Goal: Task Accomplishment & Management: Use online tool/utility

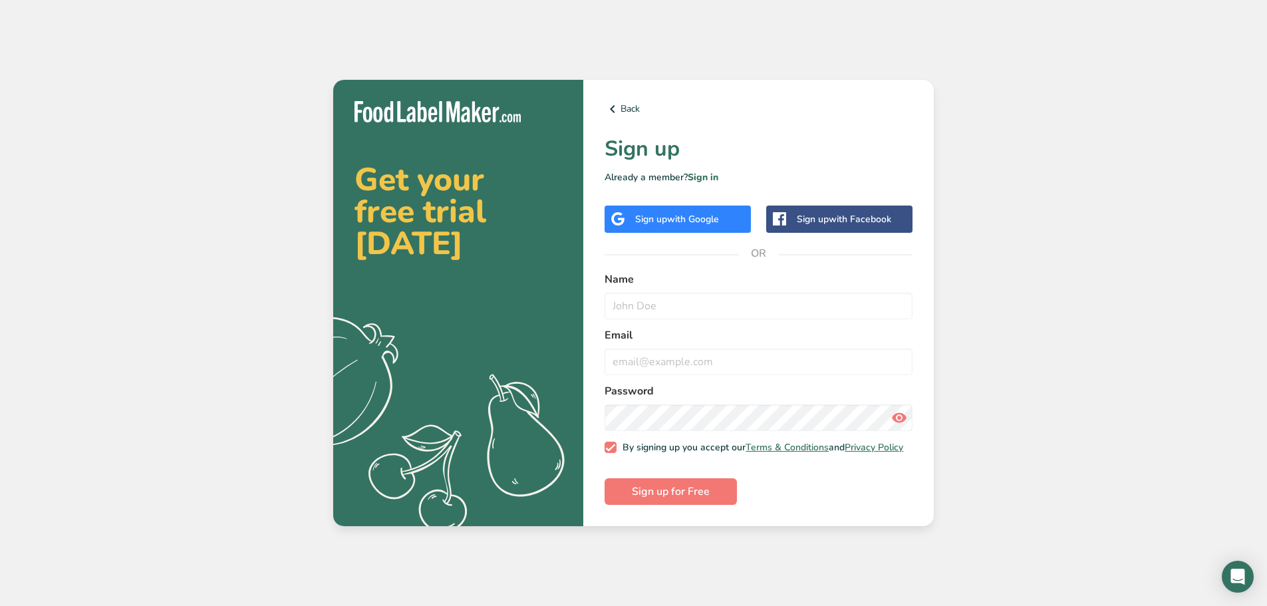
click at [700, 213] on span "with Google" at bounding box center [693, 219] width 52 height 13
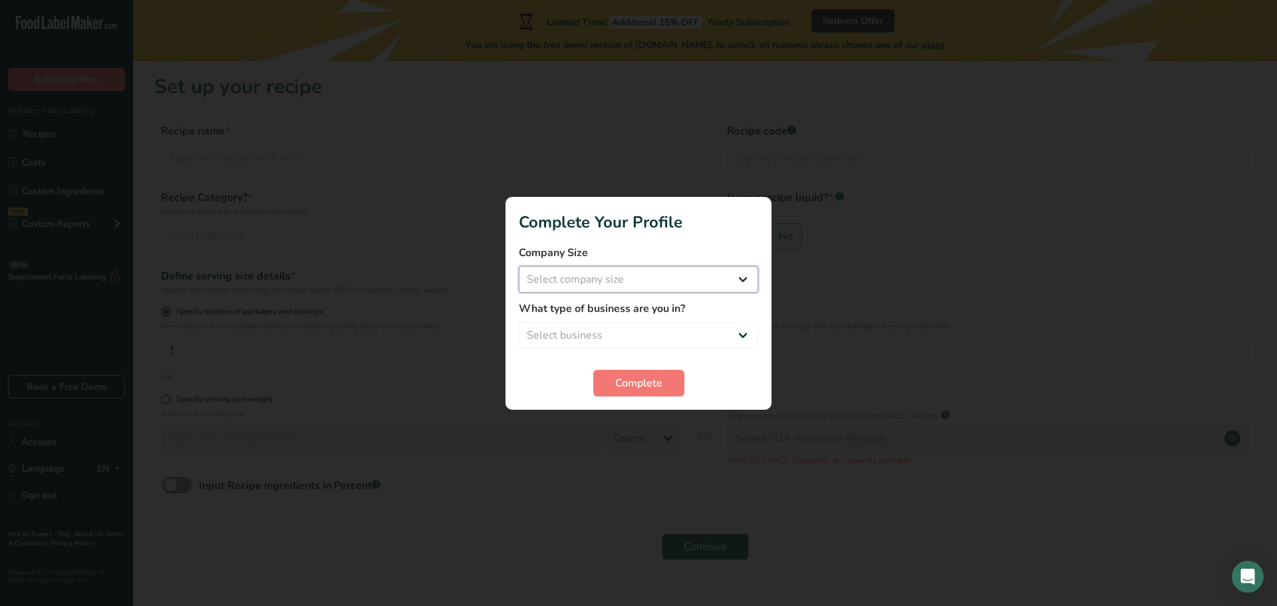
click at [626, 279] on select "Select company size Fewer than 10 Employees 10 to 50 Employees 51 to 500 Employ…" at bounding box center [638, 279] width 239 height 27
select select "1"
click at [519, 266] on select "Select company size Fewer than 10 Employees 10 to 50 Employees 51 to 500 Employ…" at bounding box center [638, 279] width 239 height 27
click at [624, 336] on select "Select business Packaged Food Manufacturer Restaurant & Cafe Bakery Meal Plans …" at bounding box center [638, 335] width 239 height 27
select select "2"
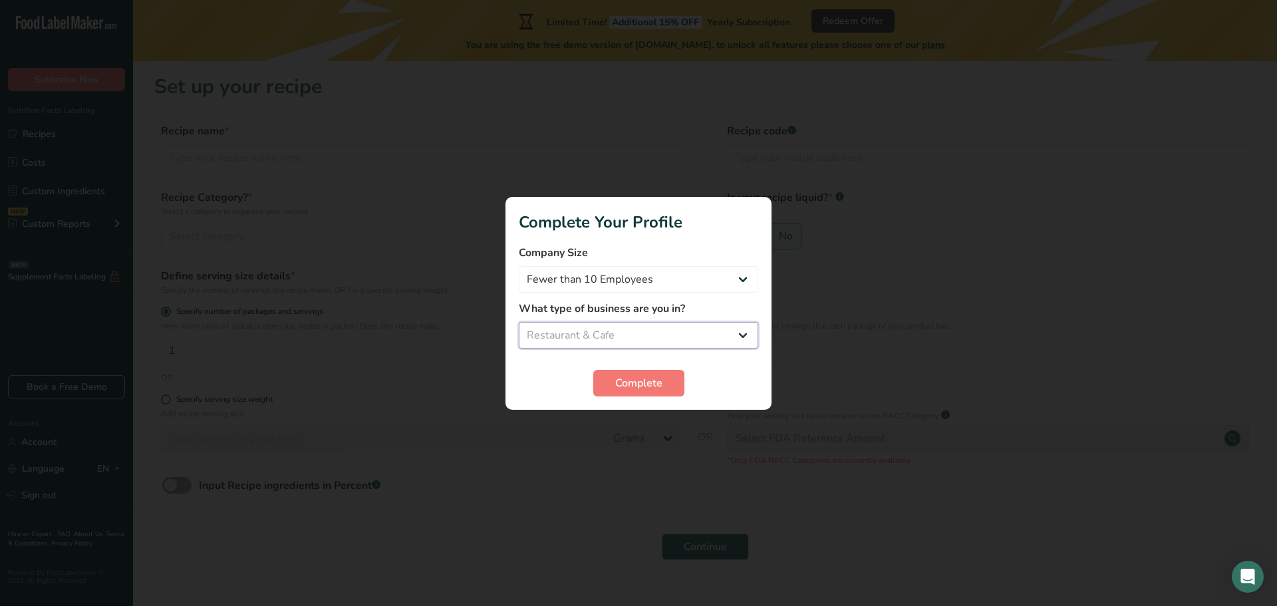
click at [519, 322] on select "Select business Packaged Food Manufacturer Restaurant & Cafe Bakery Meal Plans …" at bounding box center [638, 335] width 239 height 27
click at [660, 380] on span "Complete" at bounding box center [638, 383] width 47 height 16
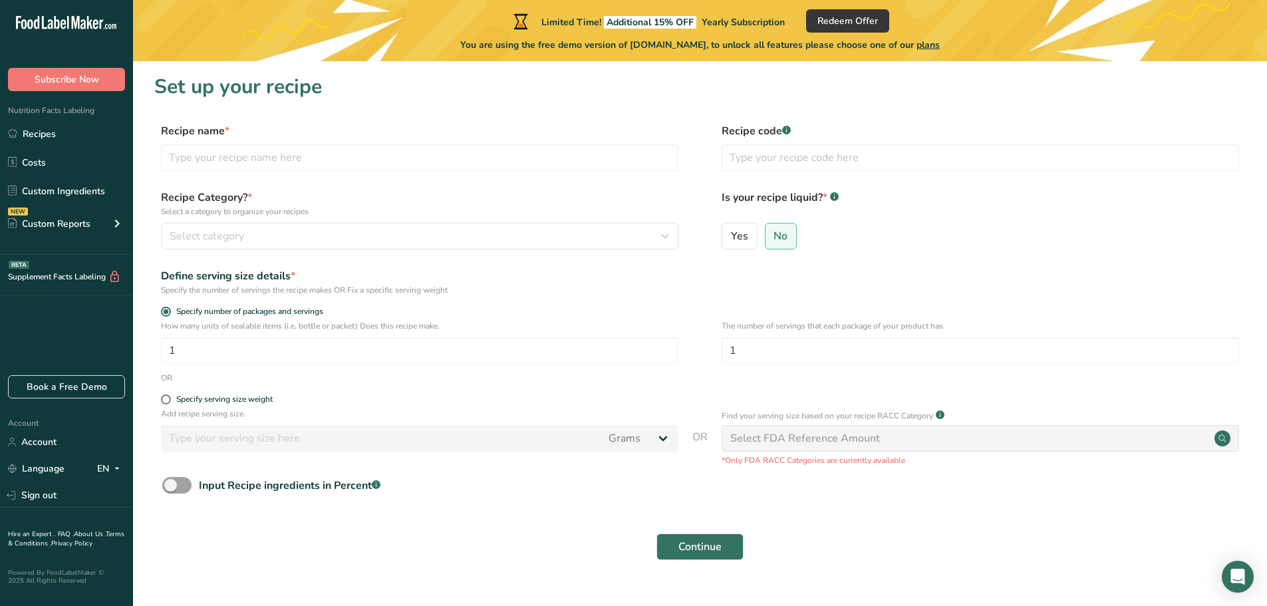
scroll to position [26, 0]
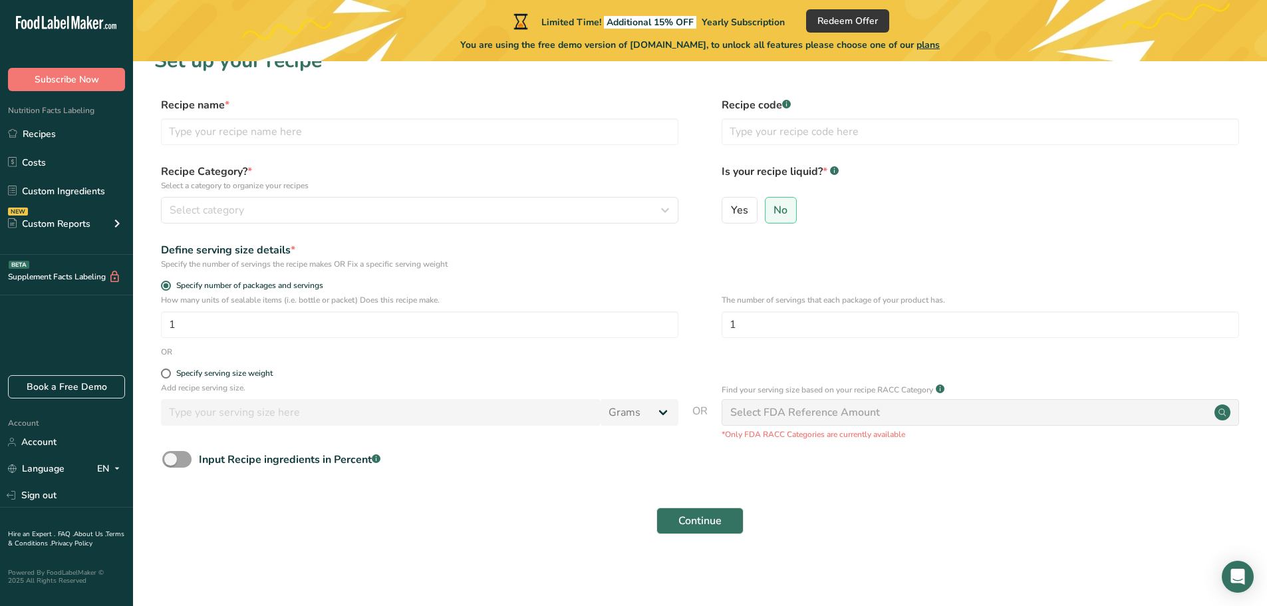
click at [772, 418] on div "Select FDA Reference Amount" at bounding box center [805, 412] width 150 height 16
click at [261, 211] on div "Select category" at bounding box center [416, 210] width 492 height 16
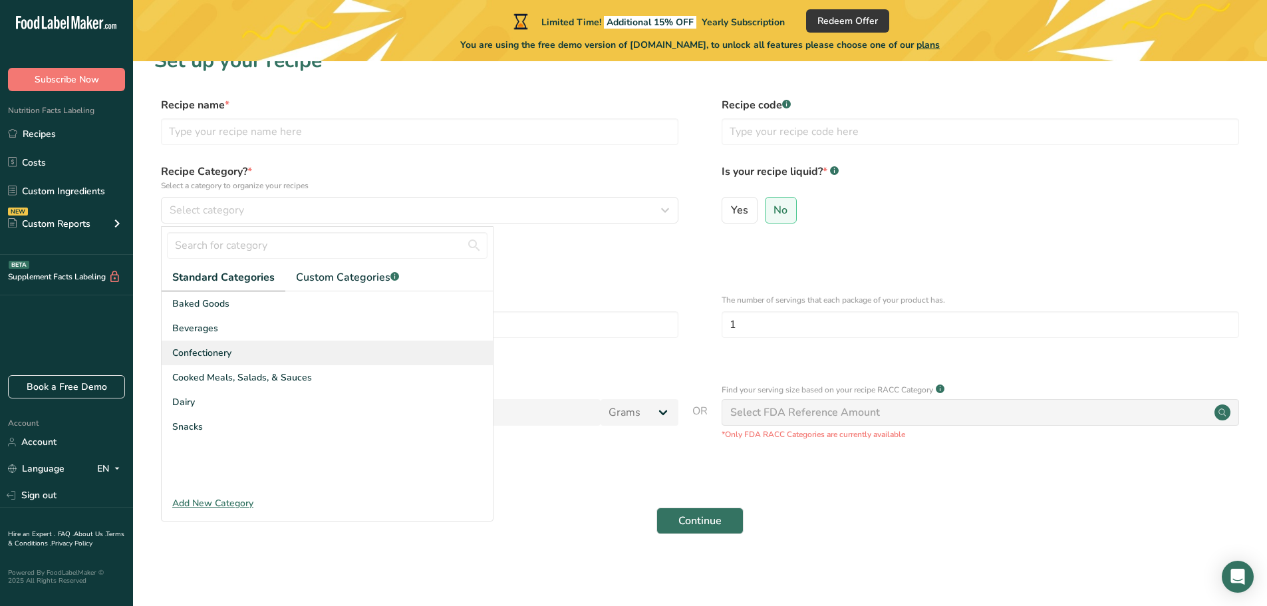
click at [213, 351] on span "Confectionery" at bounding box center [201, 353] width 59 height 14
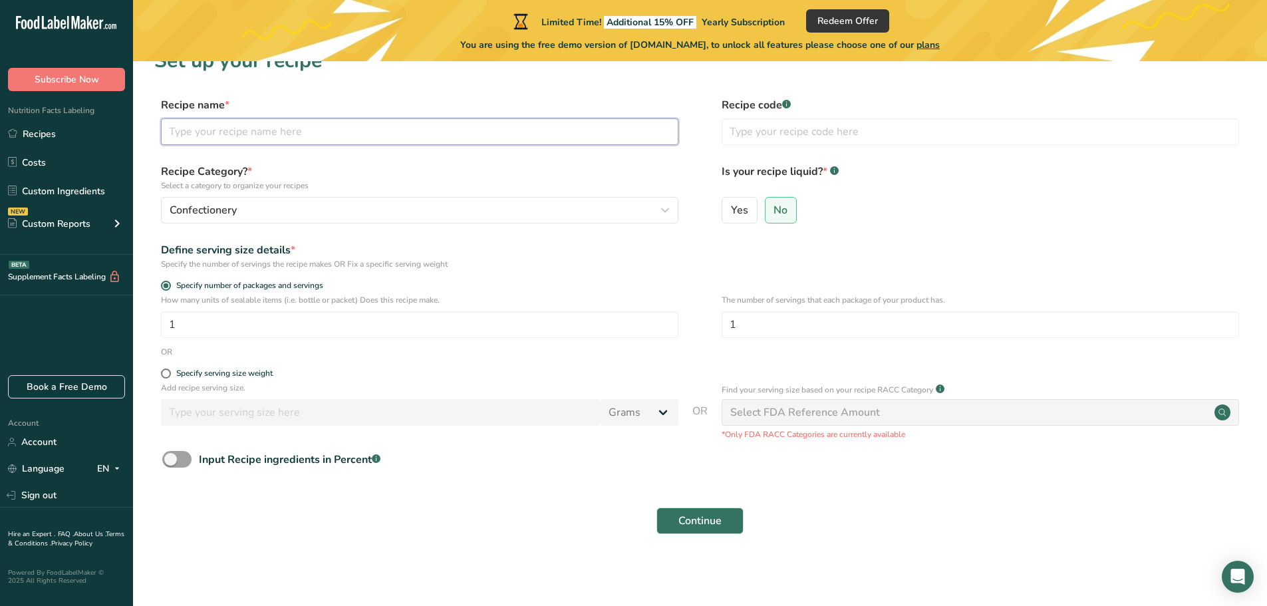
click at [226, 143] on input "text" at bounding box center [419, 131] width 517 height 27
click at [41, 166] on link "Costs" at bounding box center [66, 162] width 133 height 25
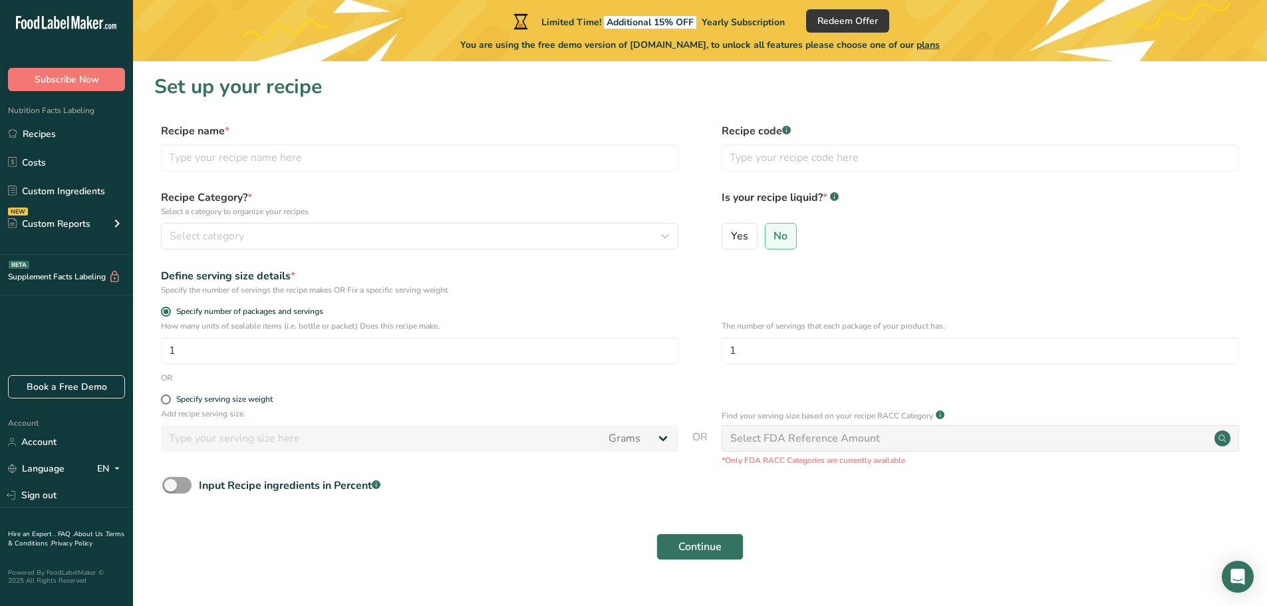
scroll to position [26, 0]
